Goal: Use online tool/utility: Utilize a website feature to perform a specific function

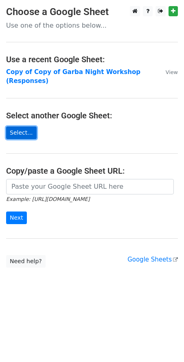
click at [28, 132] on link "Select..." at bounding box center [21, 132] width 30 height 13
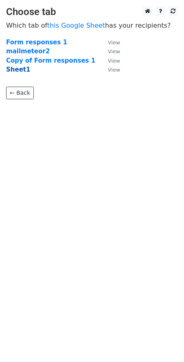
click at [23, 70] on strong "Sheet1" at bounding box center [18, 69] width 24 height 7
